Goal: Information Seeking & Learning: Learn about a topic

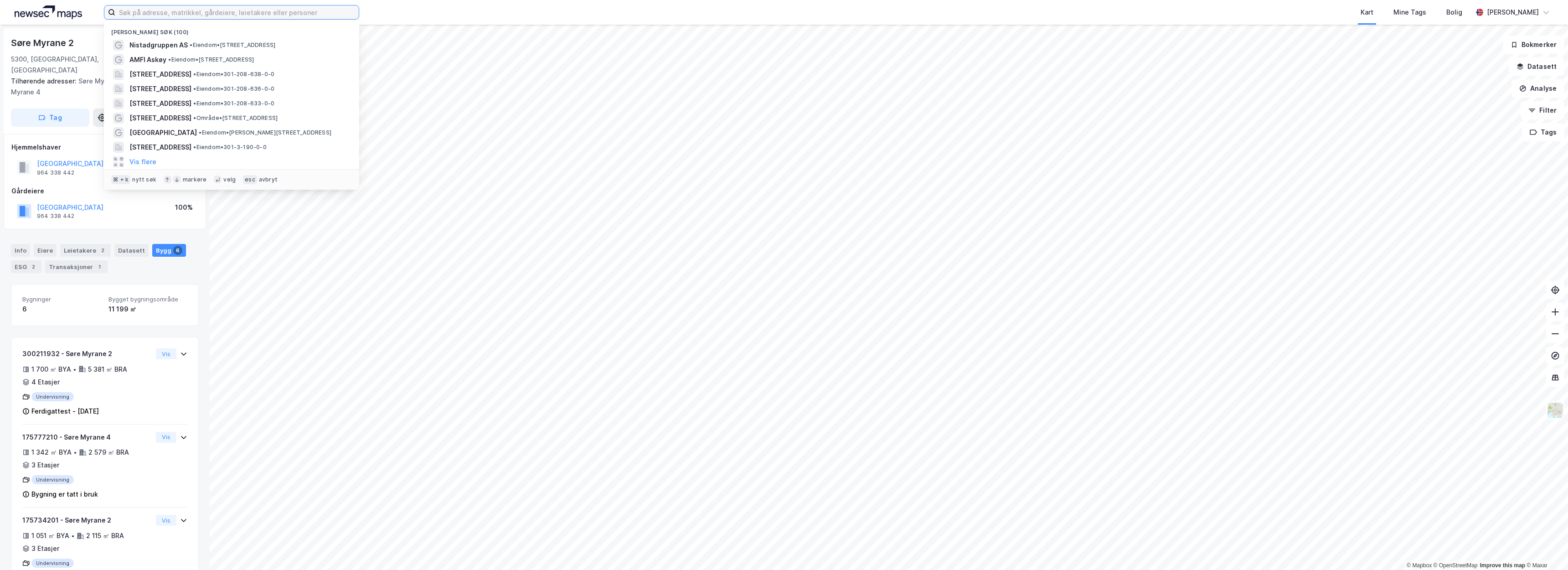
paste input "Akershus"
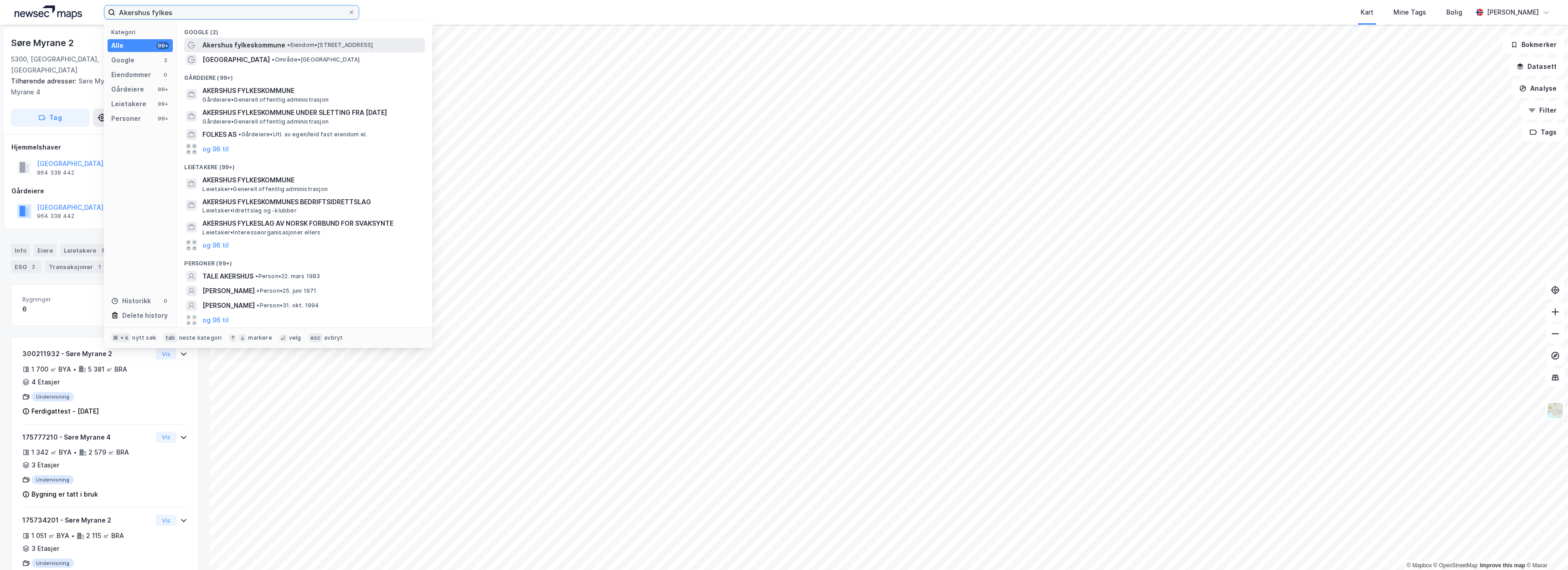
type input "Akershus fylkes"
click at [254, 41] on span "Akershus fylkeskommune" at bounding box center [243, 45] width 83 height 11
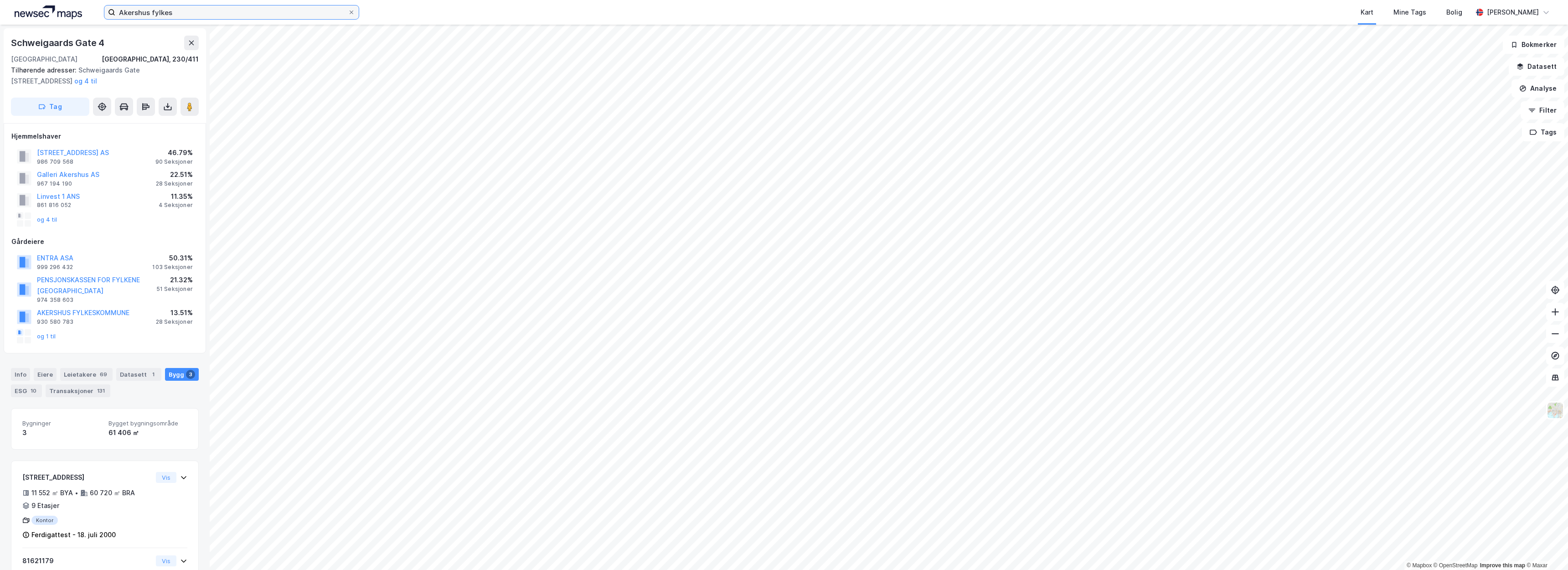
click at [194, 13] on input "Akershus fylkes" at bounding box center [231, 12] width 233 height 13
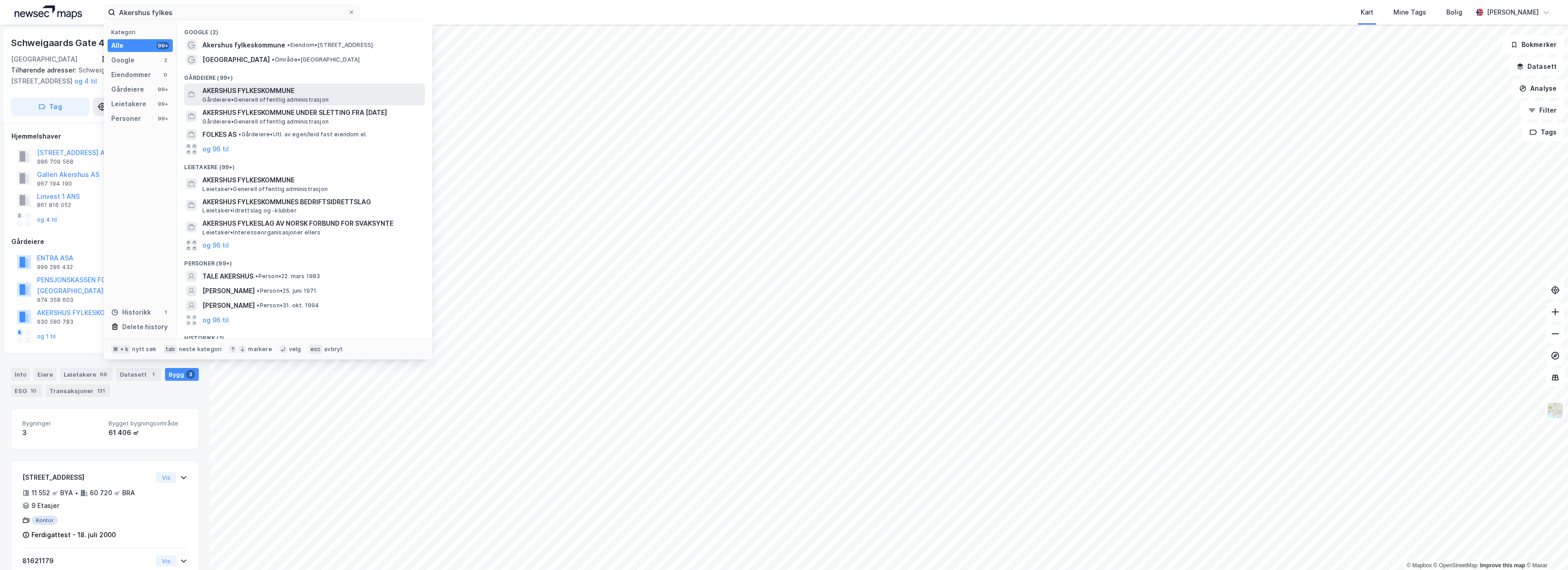
click at [296, 91] on span "AKERSHUS FYLKESKOMMUNE" at bounding box center [311, 91] width 219 height 11
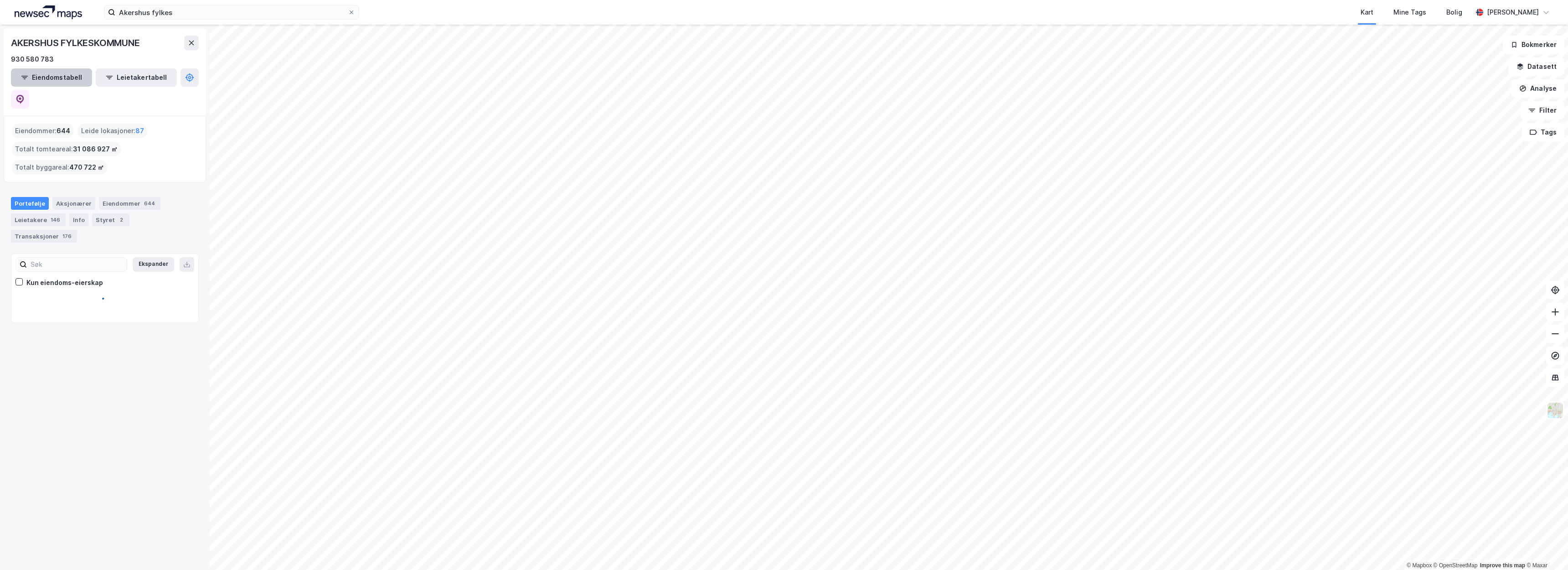
click at [72, 83] on button "Eiendomstabell" at bounding box center [51, 77] width 81 height 18
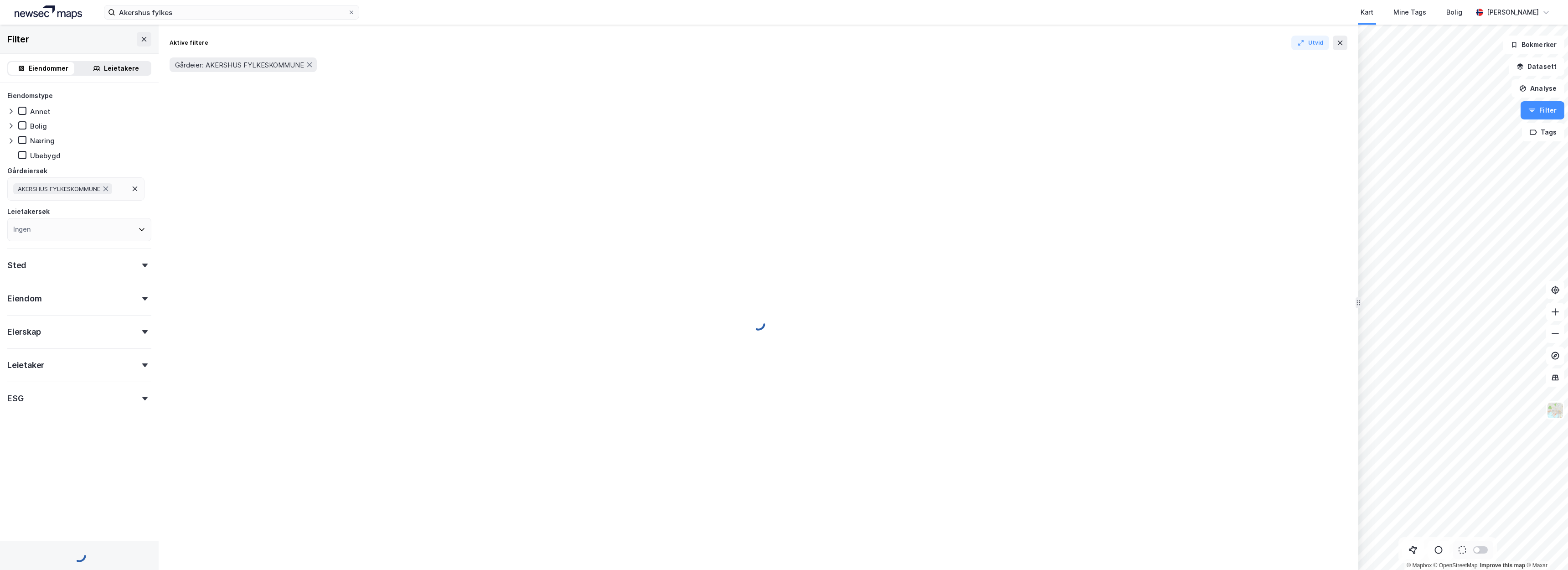
click at [51, 142] on div "Næring" at bounding box center [42, 141] width 24 height 9
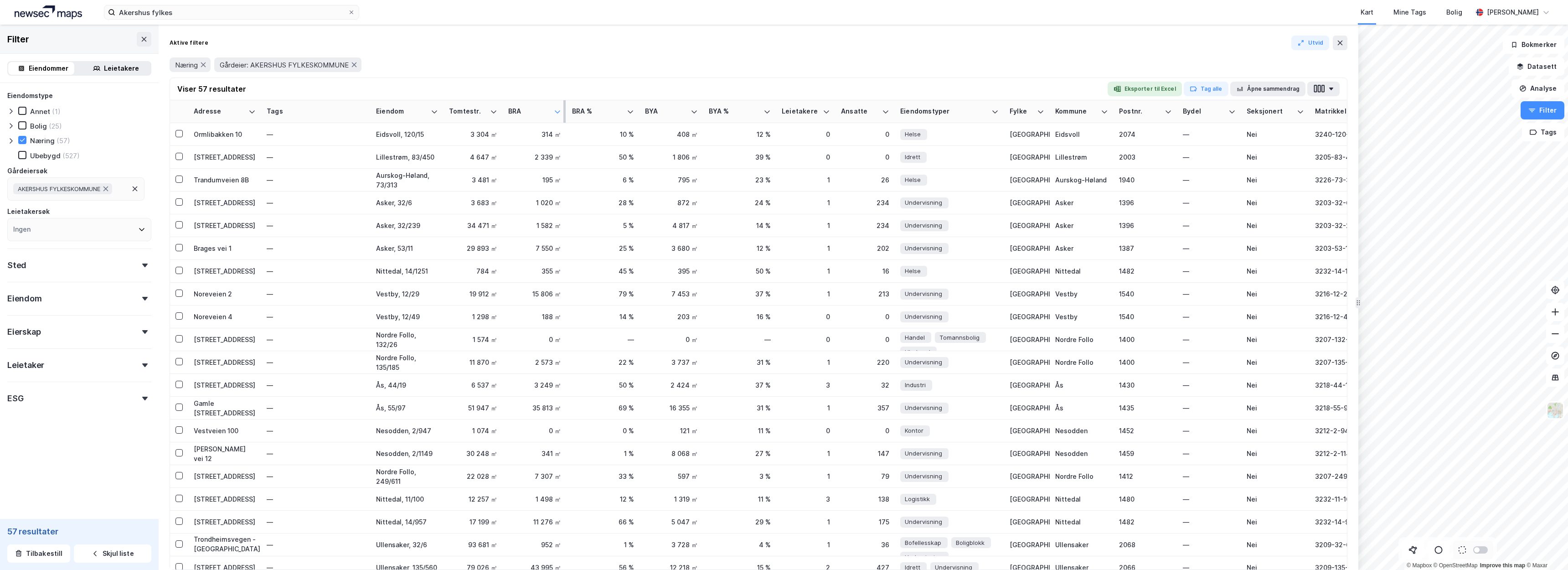
click at [560, 113] on icon at bounding box center [558, 111] width 7 height 7
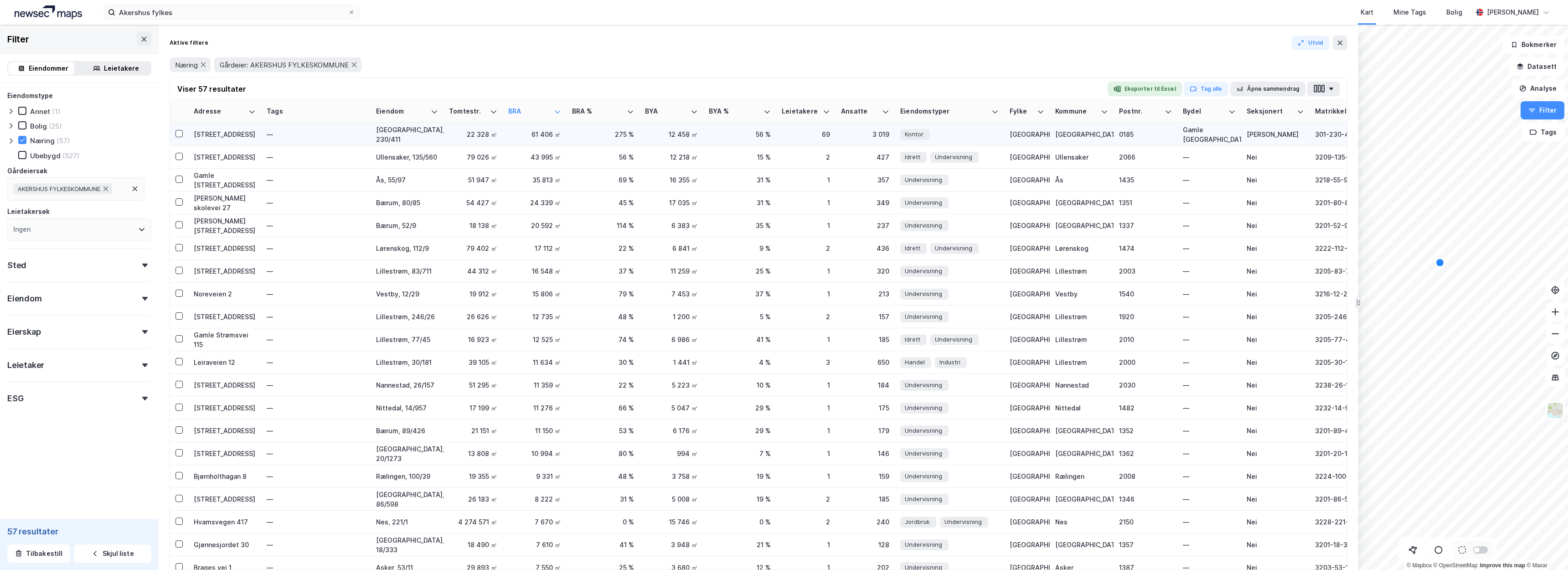
click at [242, 133] on div "Schweigaards gate 4" at bounding box center [225, 135] width 62 height 10
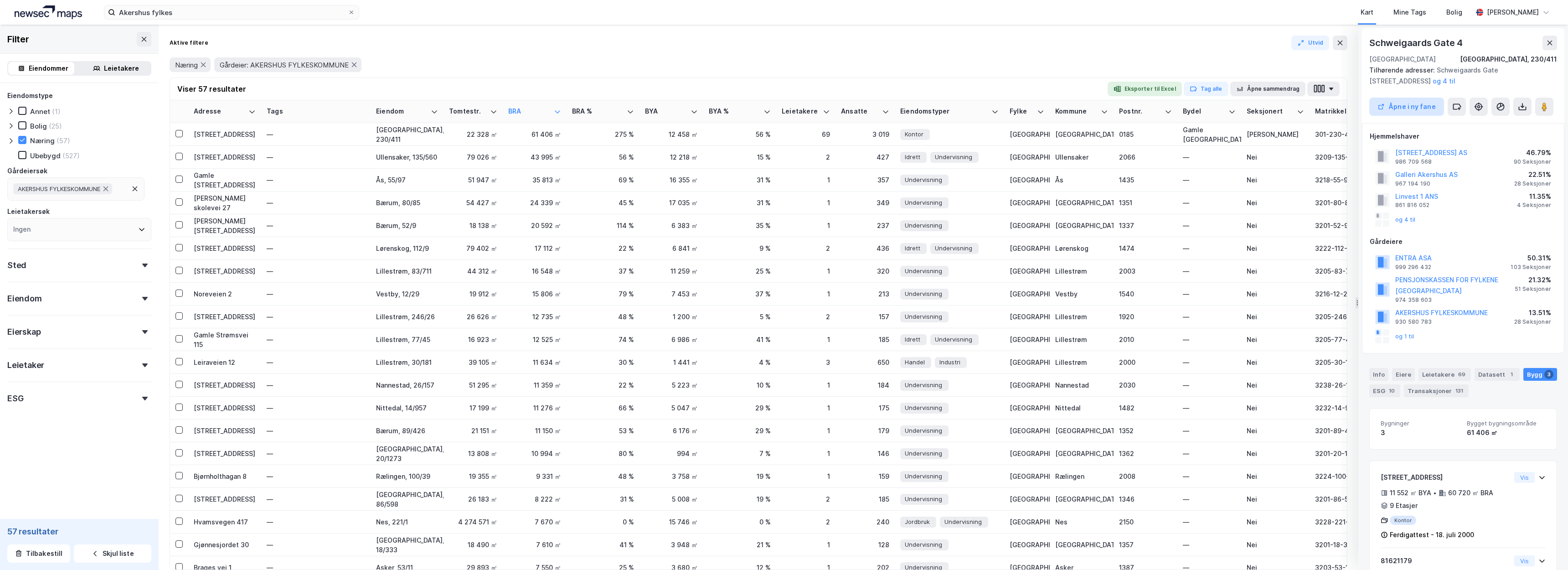
click at [1384, 109] on button "Åpne i ny fane" at bounding box center [1407, 107] width 75 height 18
click at [207, 158] on div "Ringvegen 58" at bounding box center [225, 157] width 62 height 10
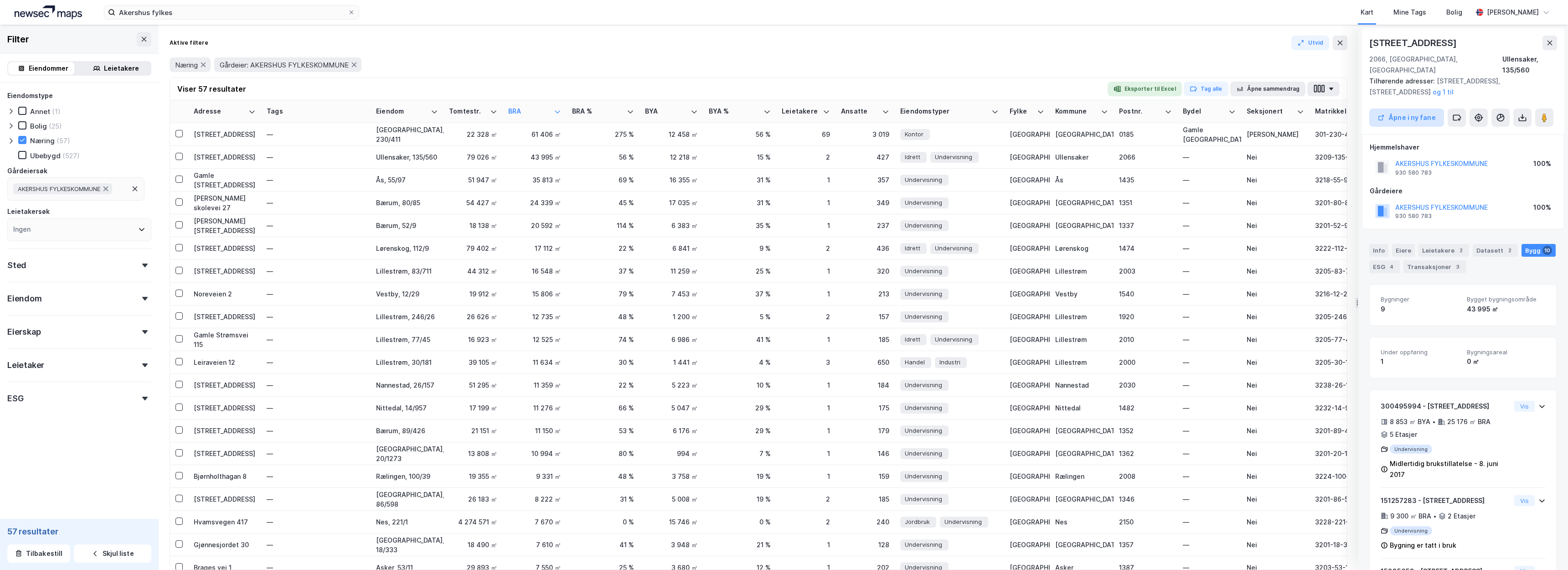
click at [1403, 108] on button "Åpne i ny fane" at bounding box center [1407, 118] width 75 height 18
click at [137, 37] on button at bounding box center [144, 39] width 15 height 15
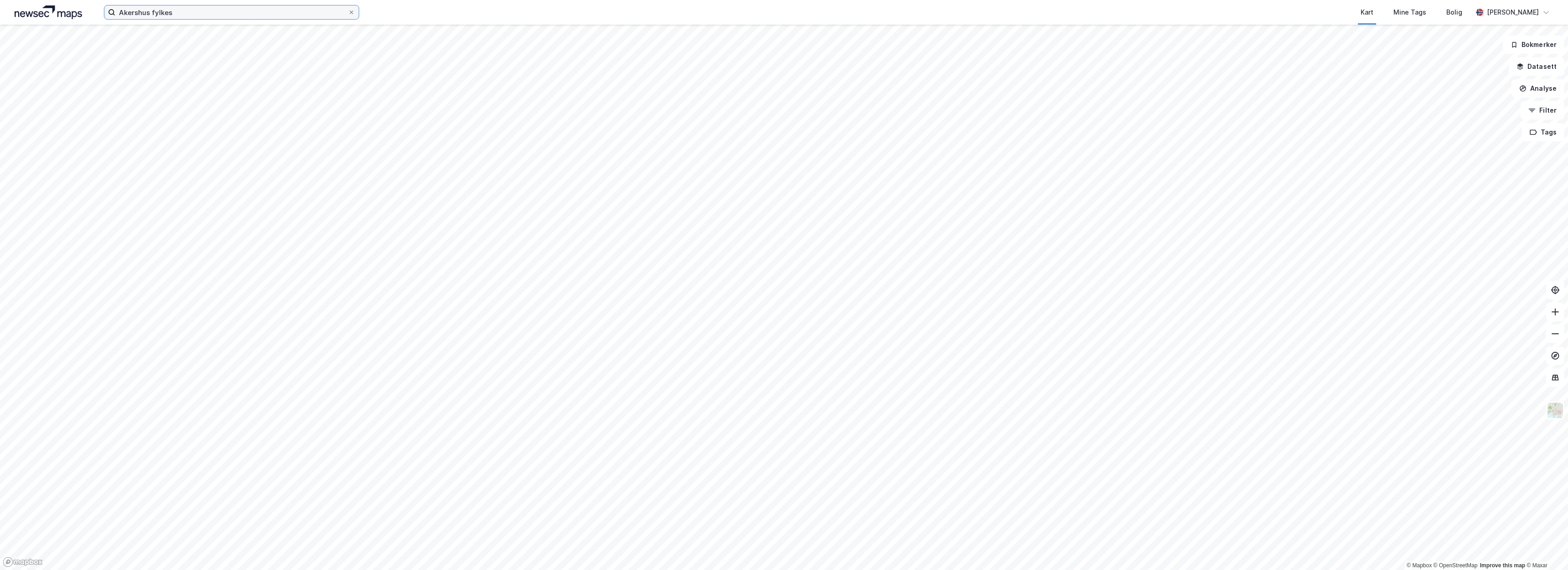
click at [248, 15] on input "Akershus fylkes" at bounding box center [231, 12] width 233 height 13
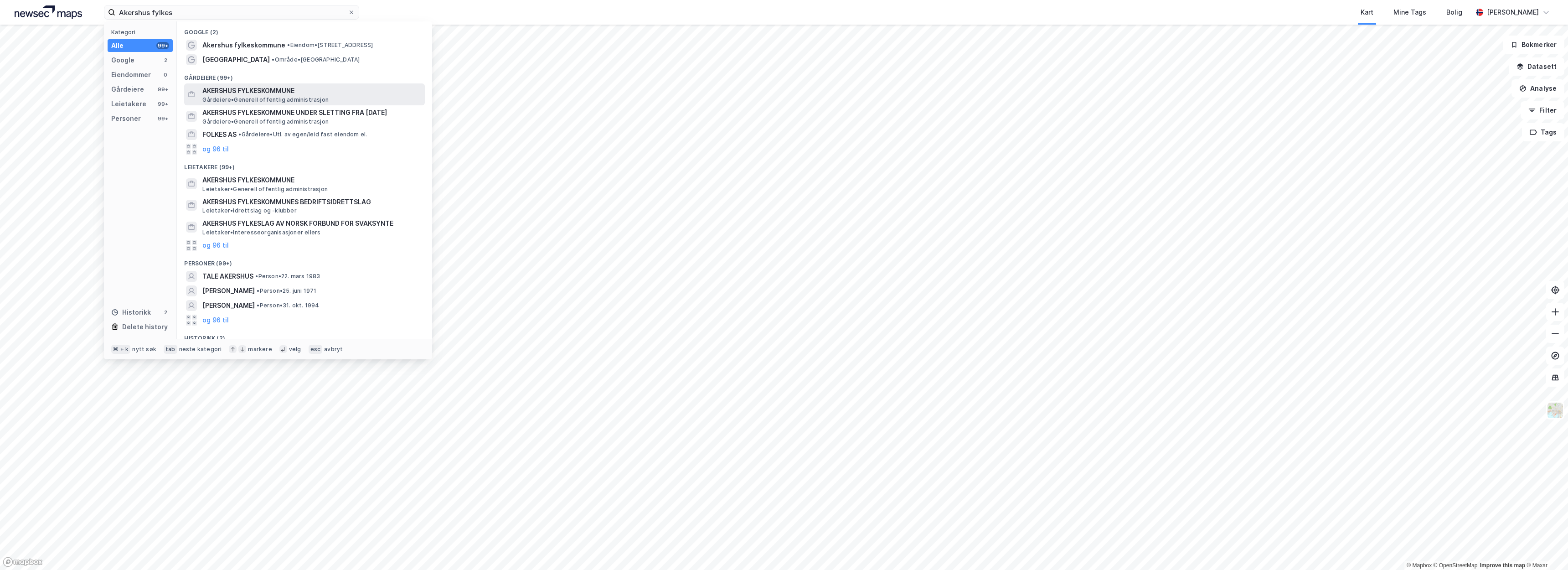
click at [231, 91] on span "AKERSHUS FYLKESKOMMUNE" at bounding box center [311, 91] width 219 height 11
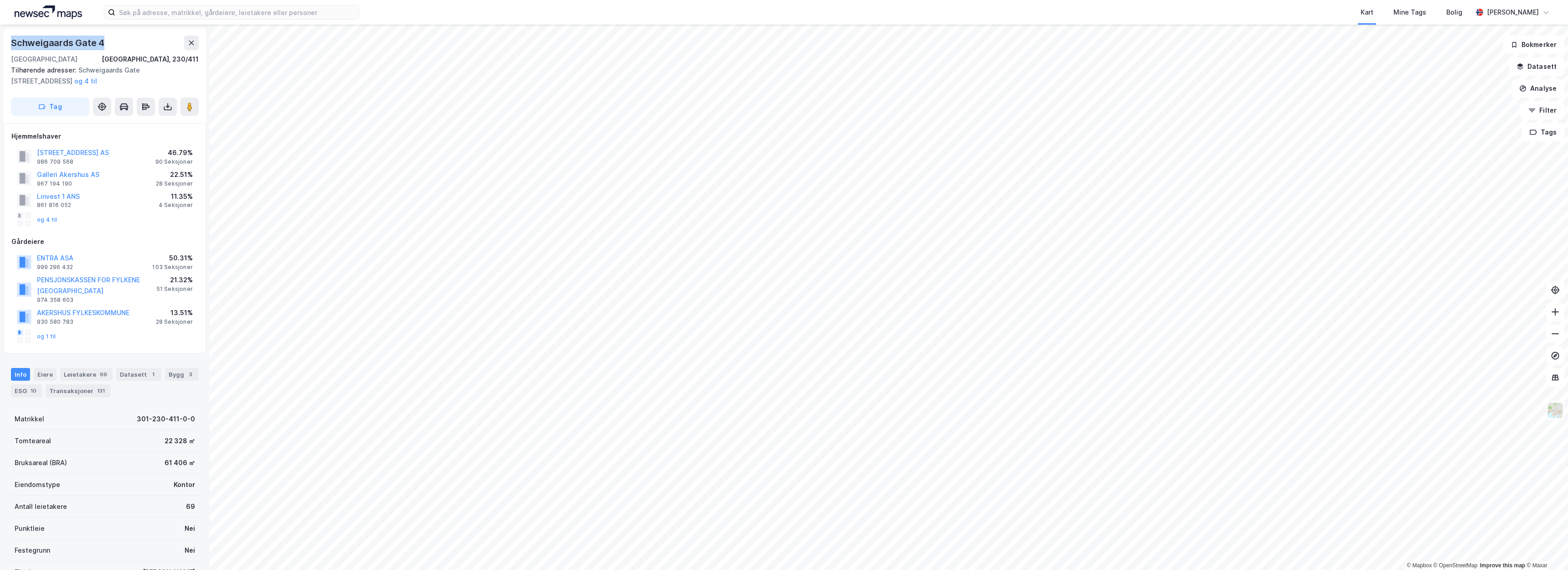
drag, startPoint x: 103, startPoint y: 45, endPoint x: 13, endPoint y: 40, distance: 90.1
click at [13, 40] on div "Schweigaards Gate 4" at bounding box center [58, 43] width 96 height 15
copy div "Schweigaards Gate 4"
click at [130, 47] on div "Schweigaards Gate 4" at bounding box center [105, 43] width 188 height 15
click at [165, 370] on div "Bygg 3" at bounding box center [181, 374] width 33 height 13
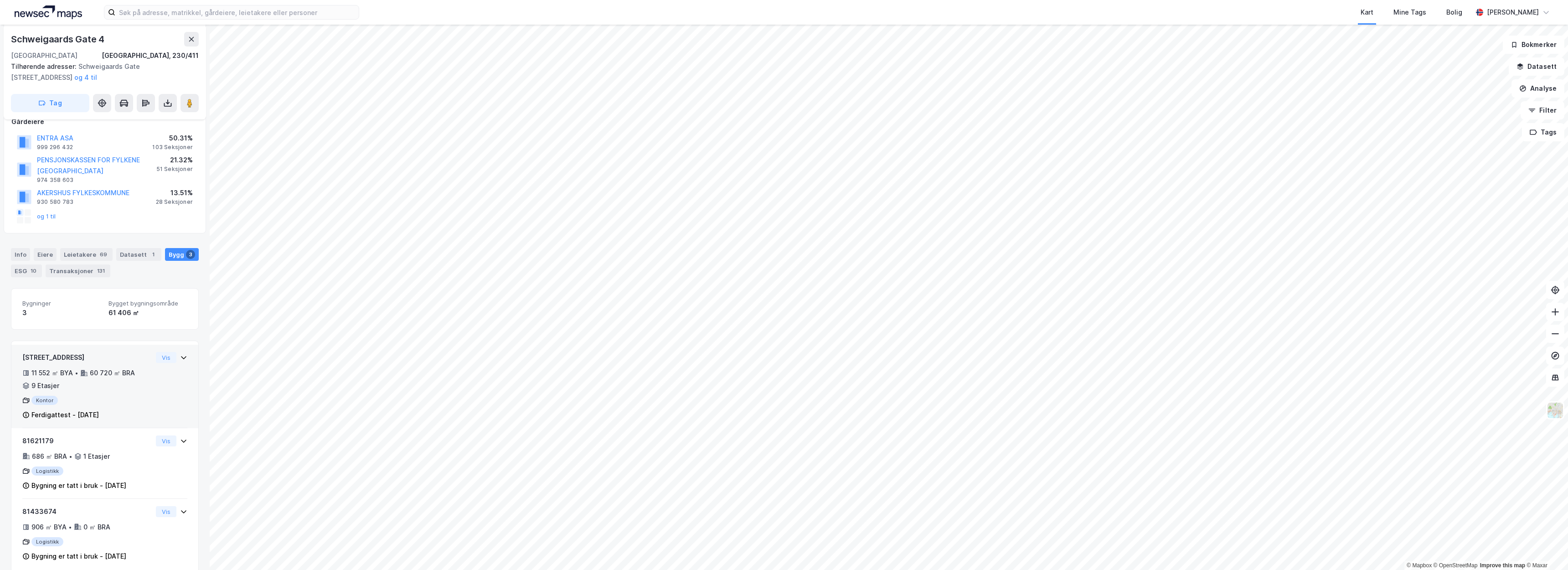
scroll to position [121, 0]
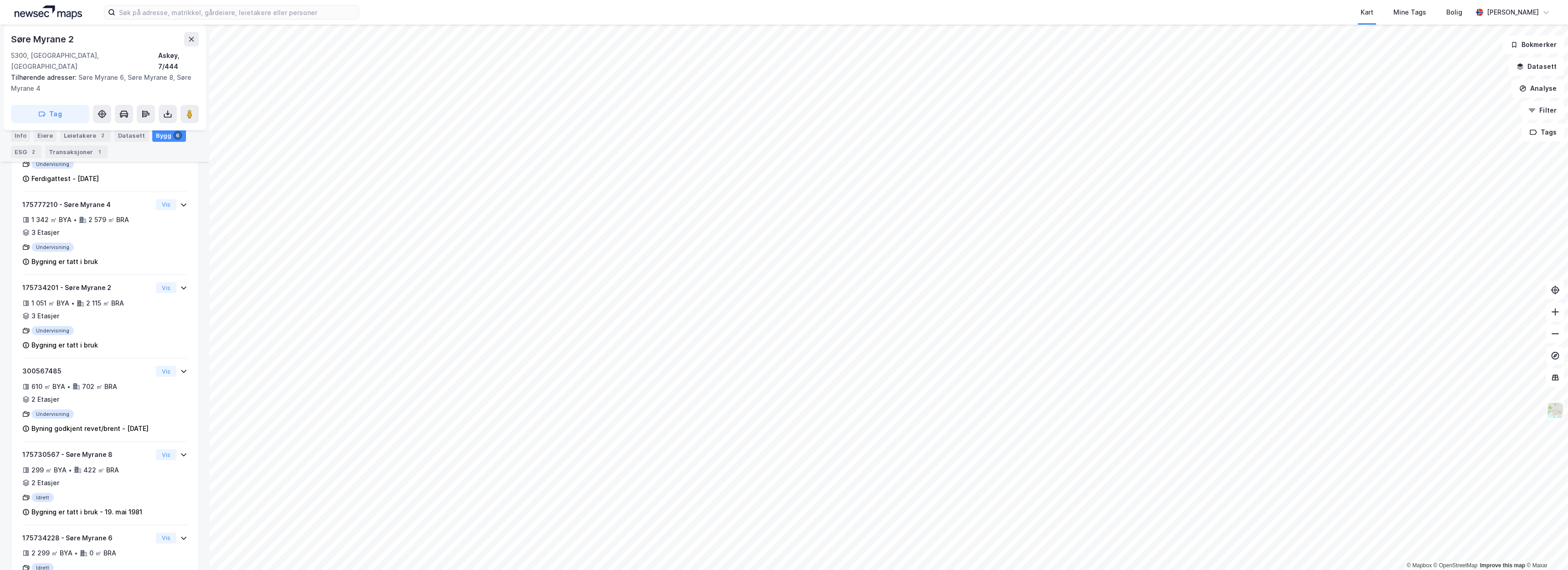
scroll to position [269, 0]
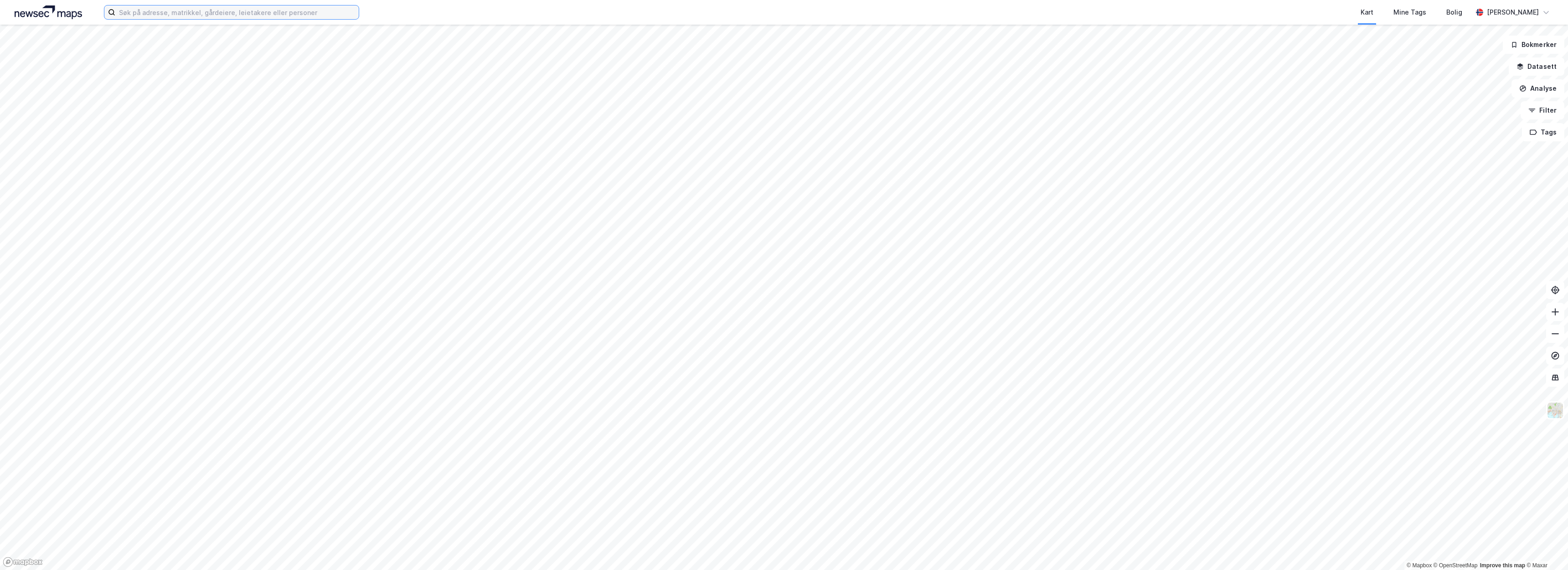
click at [309, 15] on input at bounding box center [237, 12] width 243 height 13
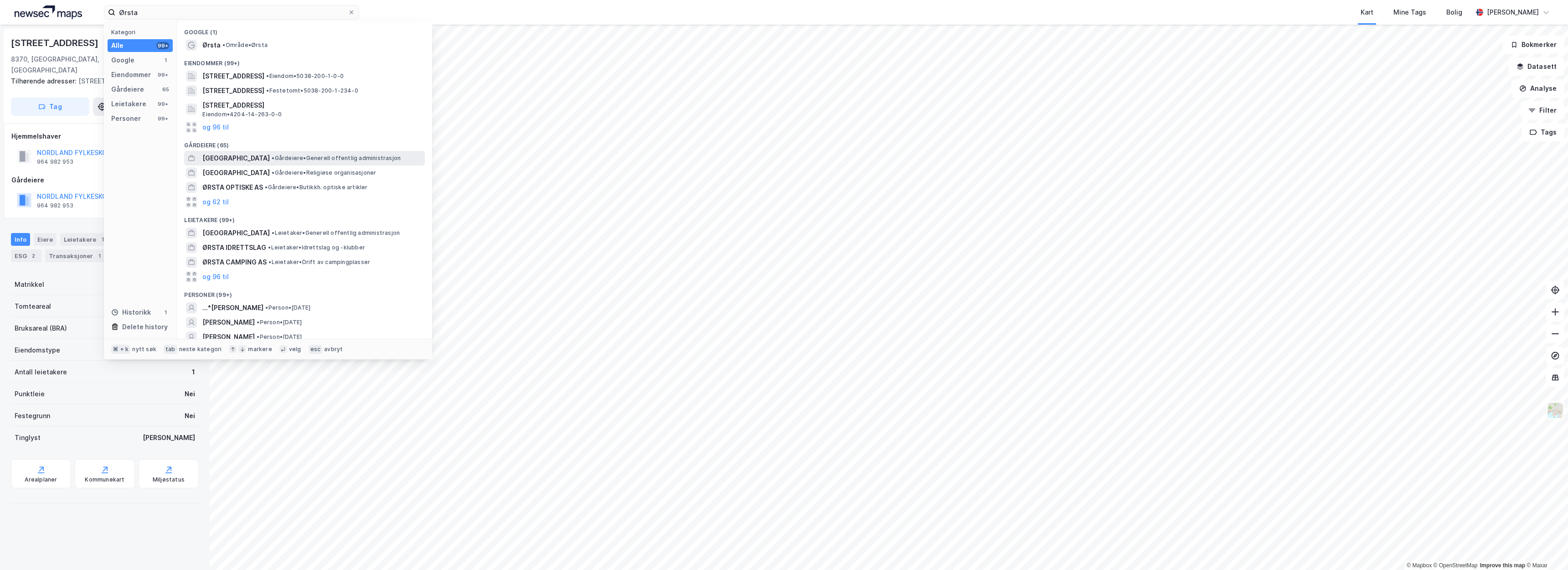
drag, startPoint x: 309, startPoint y: 15, endPoint x: 265, endPoint y: 155, distance: 146.8
click at [271, 155] on span "•" at bounding box center [273, 158] width 2 height 7
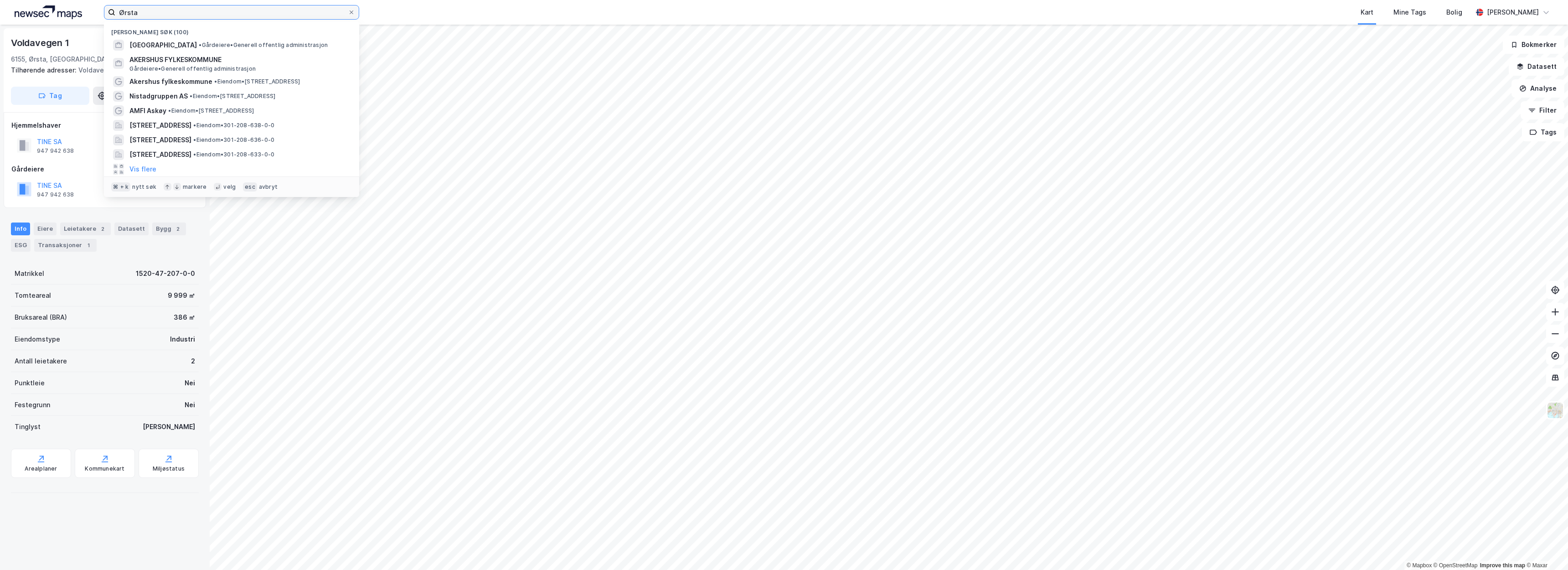
drag, startPoint x: 167, startPoint y: 15, endPoint x: 72, endPoint y: 16, distance: 95.0
click at [72, 16] on div "Ørsta Nylige søk (100) [GEOGRAPHIC_DATA] • Gårdeiere • Generell offentlig admin…" at bounding box center [784, 12] width 1568 height 24
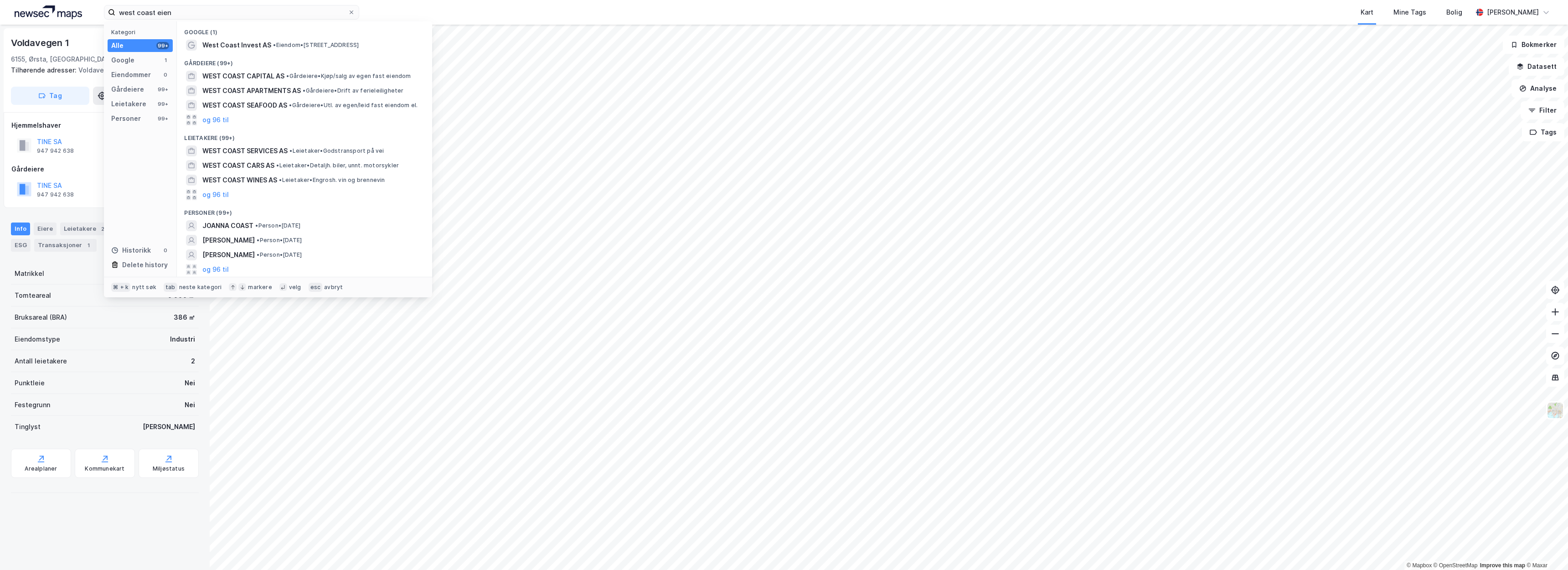
drag, startPoint x: 290, startPoint y: 117, endPoint x: 236, endPoint y: 4, distance: 125.2
click at [236, 4] on div "west coast eien Kategori Alle 99+ Google 1 Eiendommer 0 Gårdeiere 99+ Leietaker…" at bounding box center [784, 12] width 1568 height 24
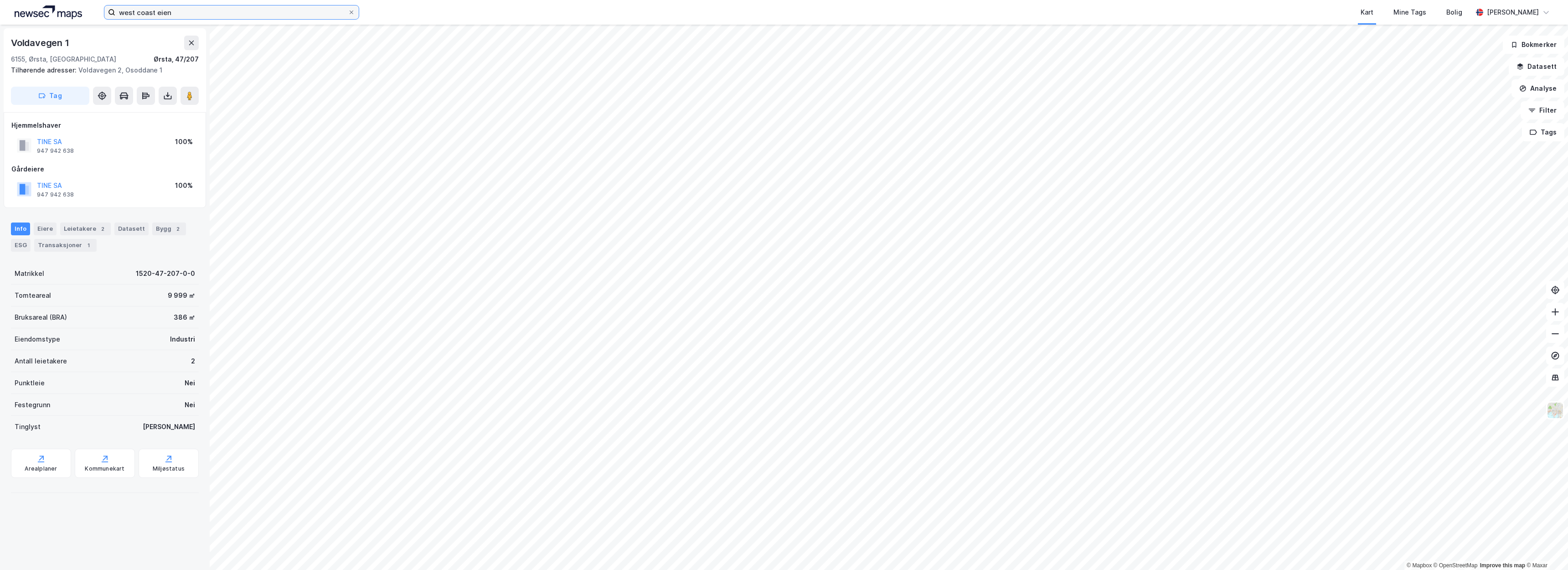
click at [220, 13] on input "west coast eien" at bounding box center [231, 12] width 233 height 13
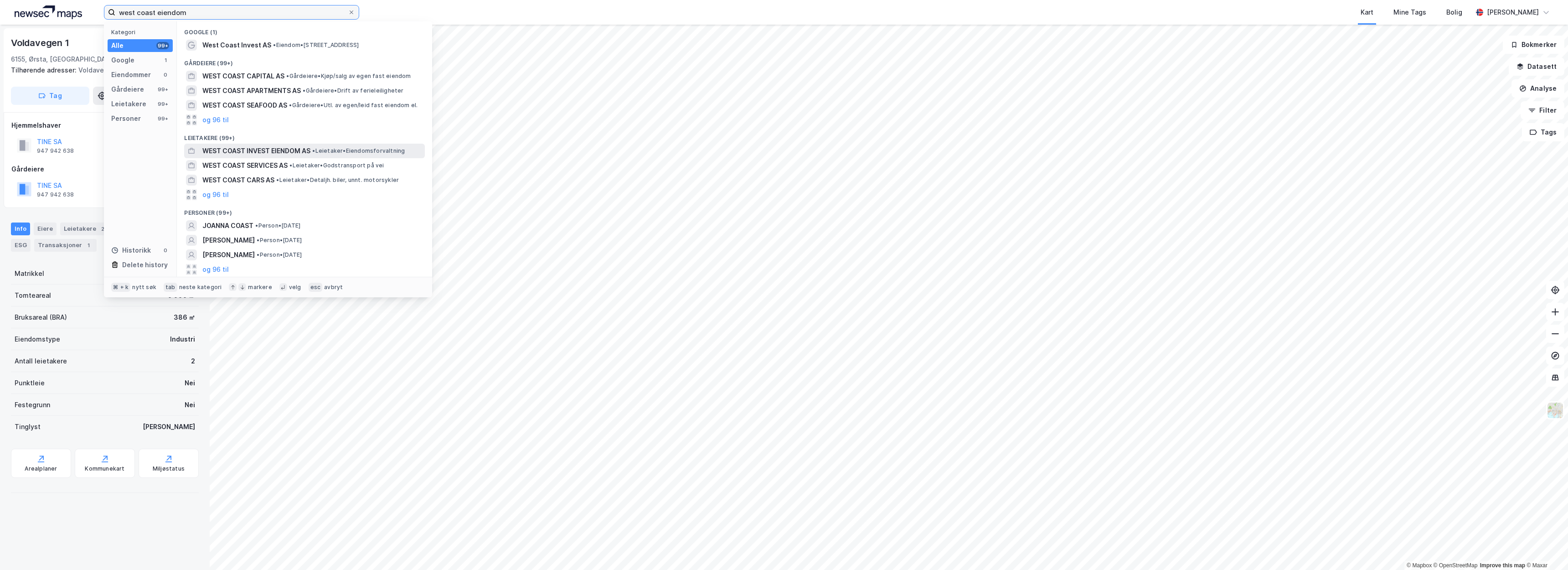
type input "west coast eiendom"
click at [261, 147] on span "WEST COAST INVEST EIENDOM AS" at bounding box center [256, 151] width 108 height 11
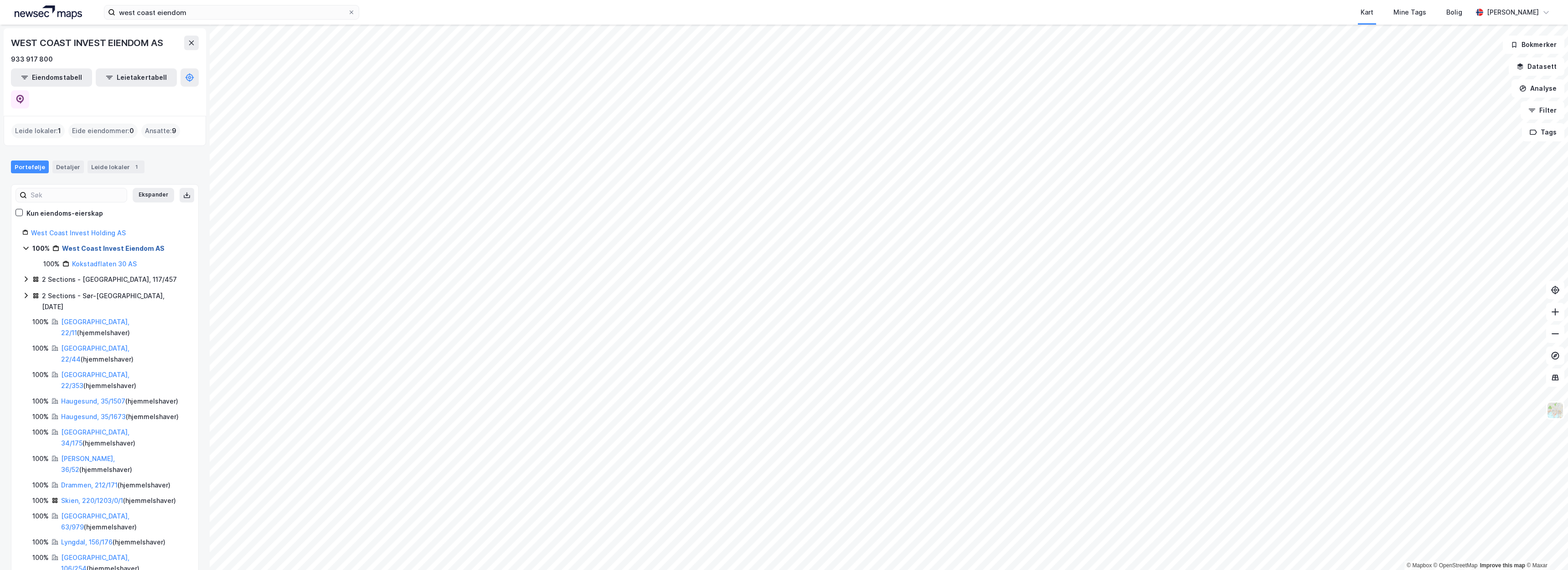
click at [136, 244] on link "West Coast Invest Eiendom AS" at bounding box center [113, 248] width 102 height 8
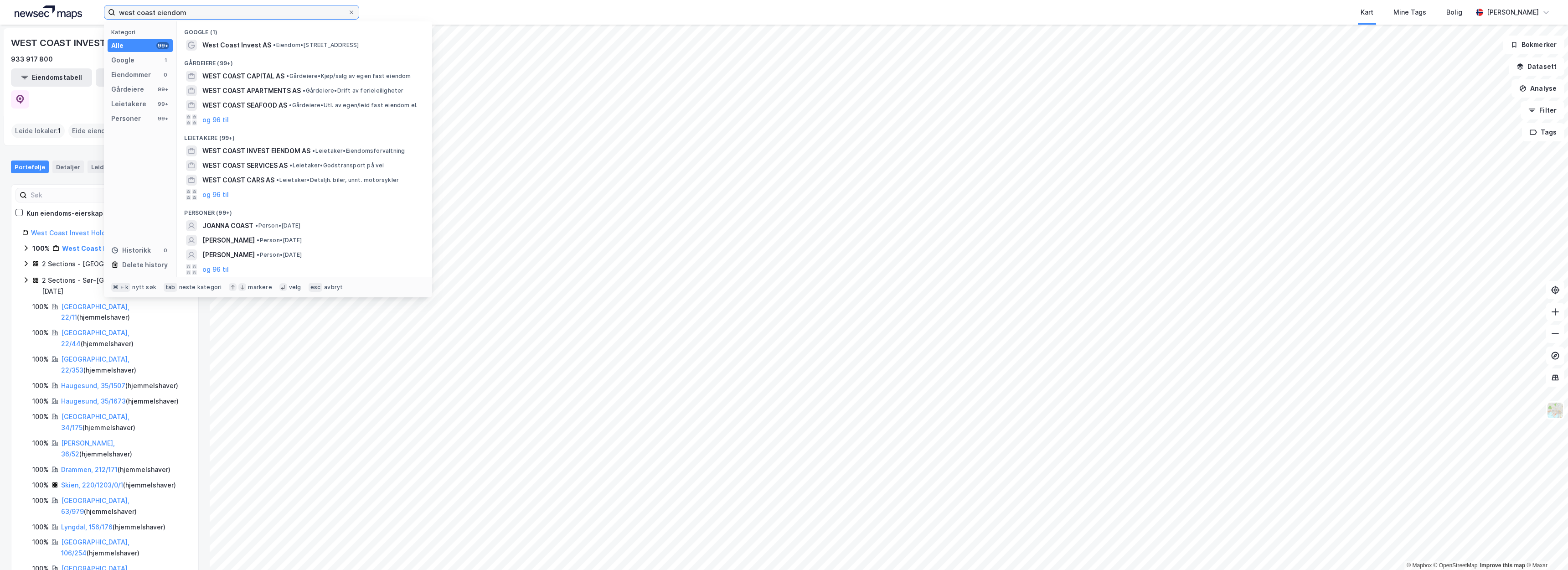
click at [195, 15] on input "west coast eiendom" at bounding box center [231, 12] width 233 height 13
click at [273, 44] on span "•" at bounding box center [275, 44] width 2 height 7
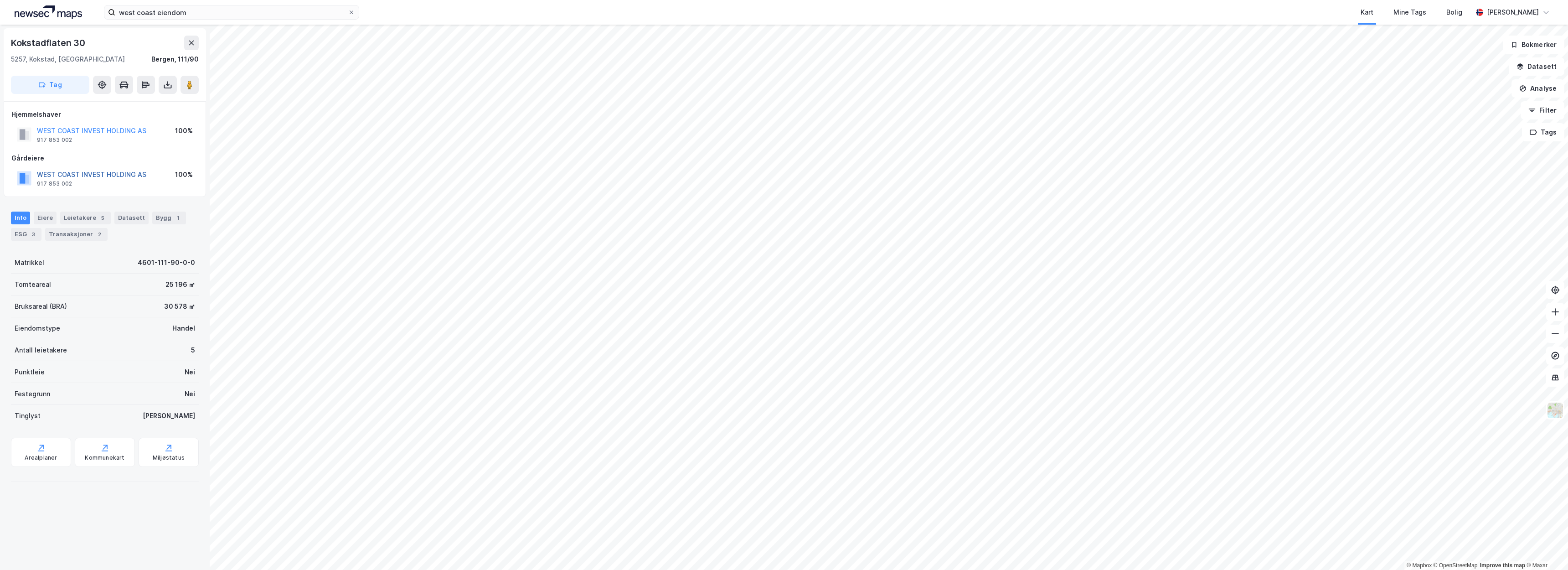
click at [0, 0] on button "WEST COAST INVEST HOLDING AS" at bounding box center [0, 0] width 0 height 0
